Goal: Task Accomplishment & Management: Manage account settings

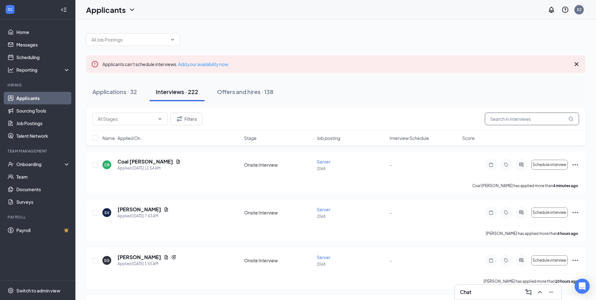
click at [510, 117] on input "text" at bounding box center [532, 119] width 94 height 13
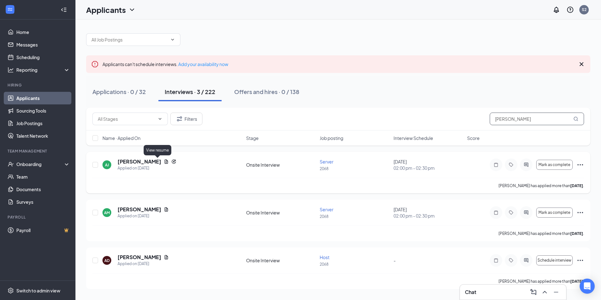
type input "[PERSON_NAME]"
click at [165, 161] on icon "Document" at bounding box center [166, 161] width 3 height 4
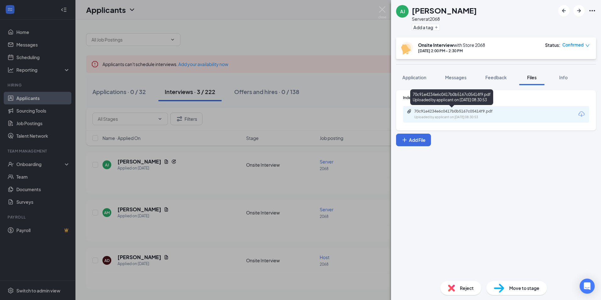
click at [490, 114] on div "70c91e4234e6c0417b0b5167c05414f9.pdf Uploaded by applicant on [DATE] 08:30:53" at bounding box center [458, 114] width 102 height 11
click at [352, 37] on div "[PERSON_NAME] Server at 2068 Add a tag Onsite Interview with Store [DATE] 2:00 …" at bounding box center [300, 150] width 601 height 300
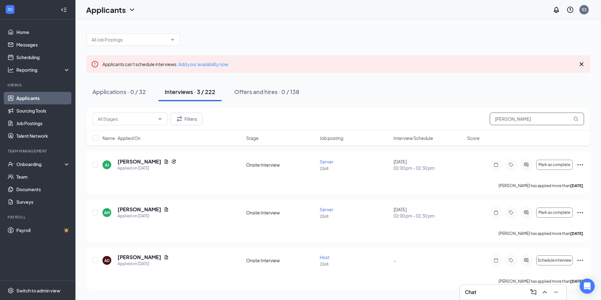
drag, startPoint x: 513, startPoint y: 120, endPoint x: 467, endPoint y: 126, distance: 47.3
click at [467, 126] on div "Filters [PERSON_NAME]" at bounding box center [338, 119] width 504 height 23
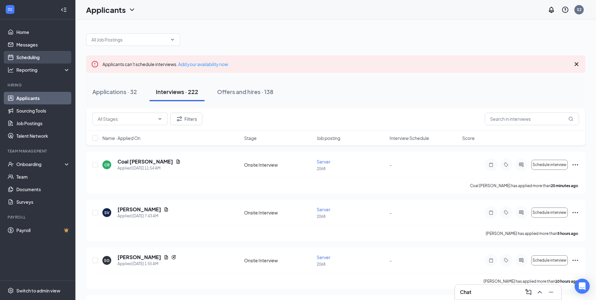
click at [32, 59] on link "Scheduling" at bounding box center [43, 57] width 54 height 13
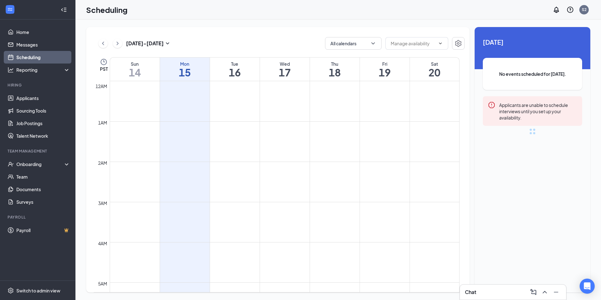
scroll to position [309, 0]
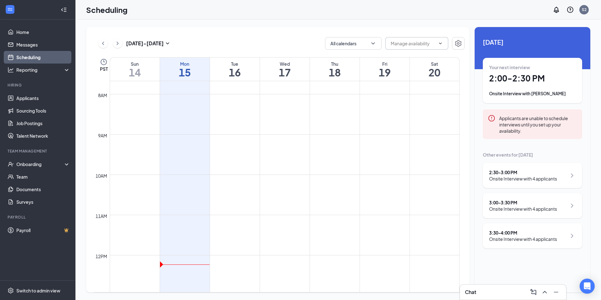
click at [442, 44] on icon "ChevronDown" at bounding box center [440, 43] width 5 height 5
click at [436, 43] on span at bounding box center [416, 43] width 63 height 13
click at [416, 46] on input "text" at bounding box center [413, 43] width 45 height 7
click at [413, 54] on div "Delete all availability" at bounding box center [416, 55] width 41 height 7
type input "Delete all availability"
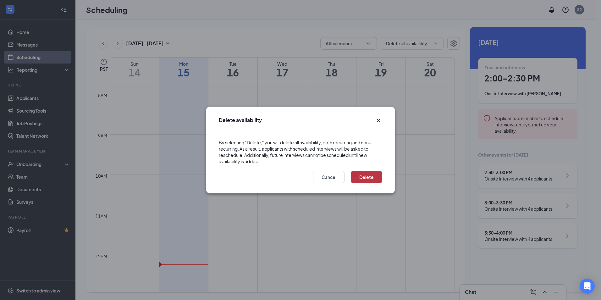
click at [359, 176] on button "Delete" at bounding box center [366, 177] width 31 height 13
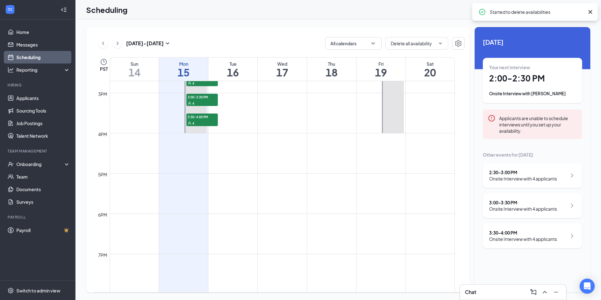
scroll to position [435, 0]
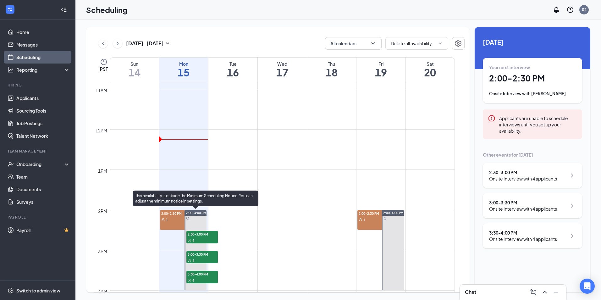
click at [201, 214] on span "2:00-4:00 PM" at bounding box center [196, 213] width 20 height 4
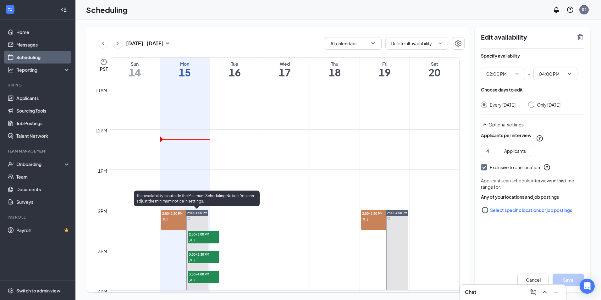
click at [203, 213] on span "2:00-4:00 PM" at bounding box center [197, 213] width 20 height 4
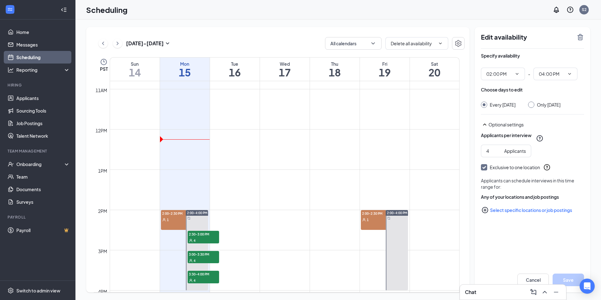
drag, startPoint x: 203, startPoint y: 213, endPoint x: 360, endPoint y: 179, distance: 160.4
click at [360, 179] on td at bounding box center [285, 174] width 350 height 10
click at [444, 44] on span "Delete all availability Delete all availability" at bounding box center [416, 43] width 63 height 13
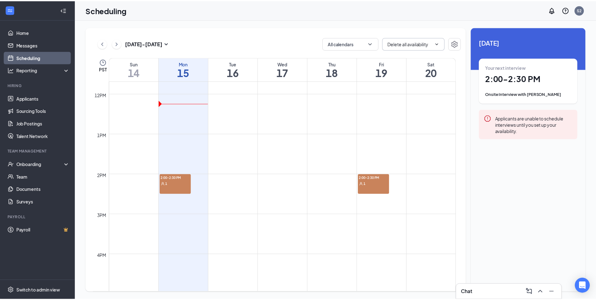
scroll to position [472, 0]
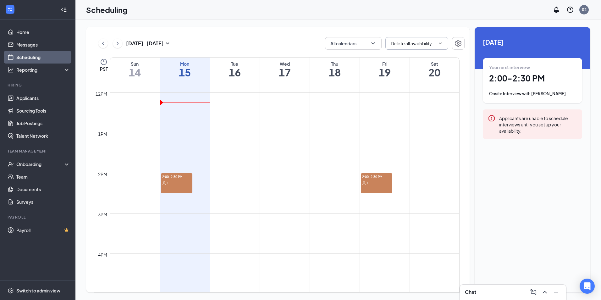
click at [384, 181] on div "1" at bounding box center [376, 183] width 31 height 6
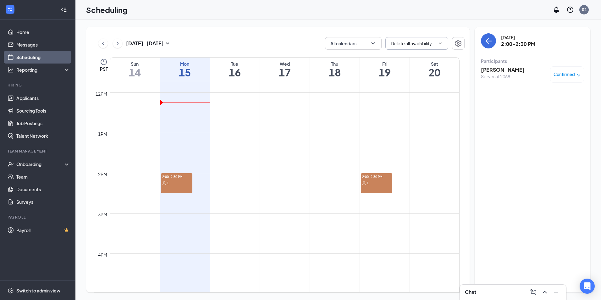
click at [185, 187] on div "2:00-2:30 PM 1" at bounding box center [176, 183] width 31 height 20
click at [373, 181] on div "1" at bounding box center [376, 183] width 31 height 6
click at [25, 97] on link "Applicants" at bounding box center [43, 98] width 54 height 13
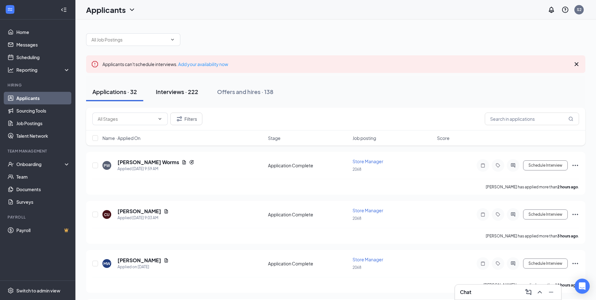
click at [174, 93] on div "Interviews · 222" at bounding box center [177, 92] width 42 height 8
